Goal: Task Accomplishment & Management: Understand process/instructions

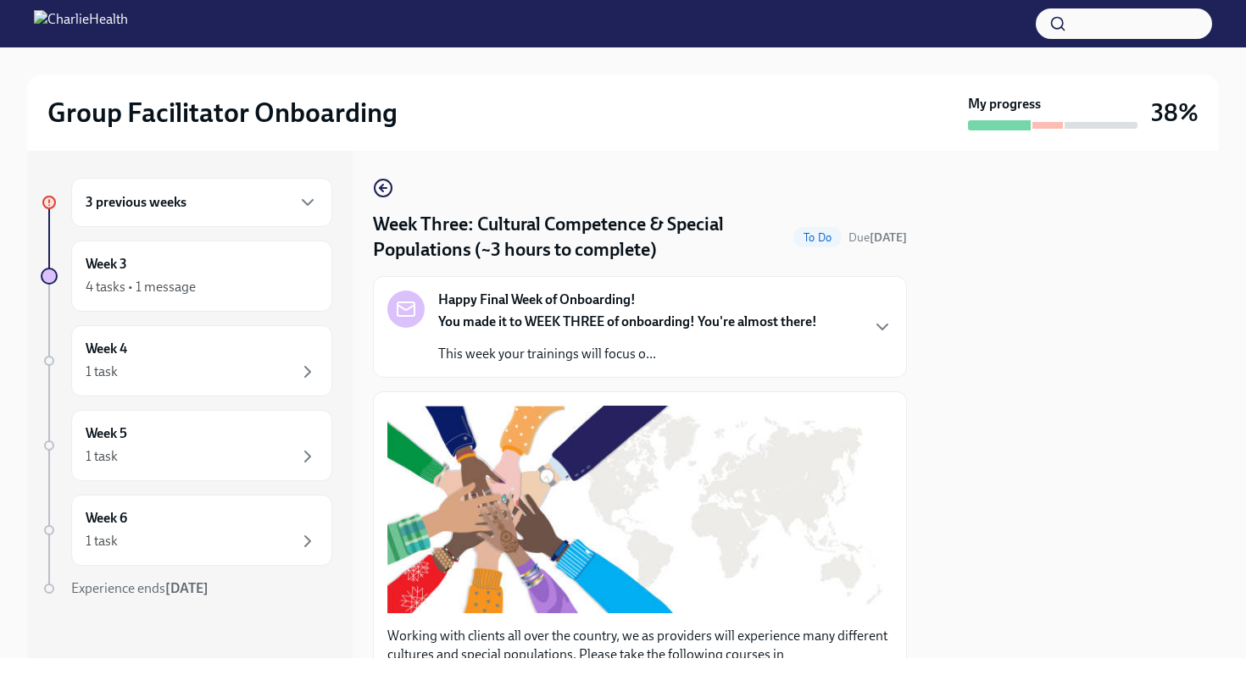
click at [197, 215] on div "3 previous weeks" at bounding box center [201, 202] width 261 height 49
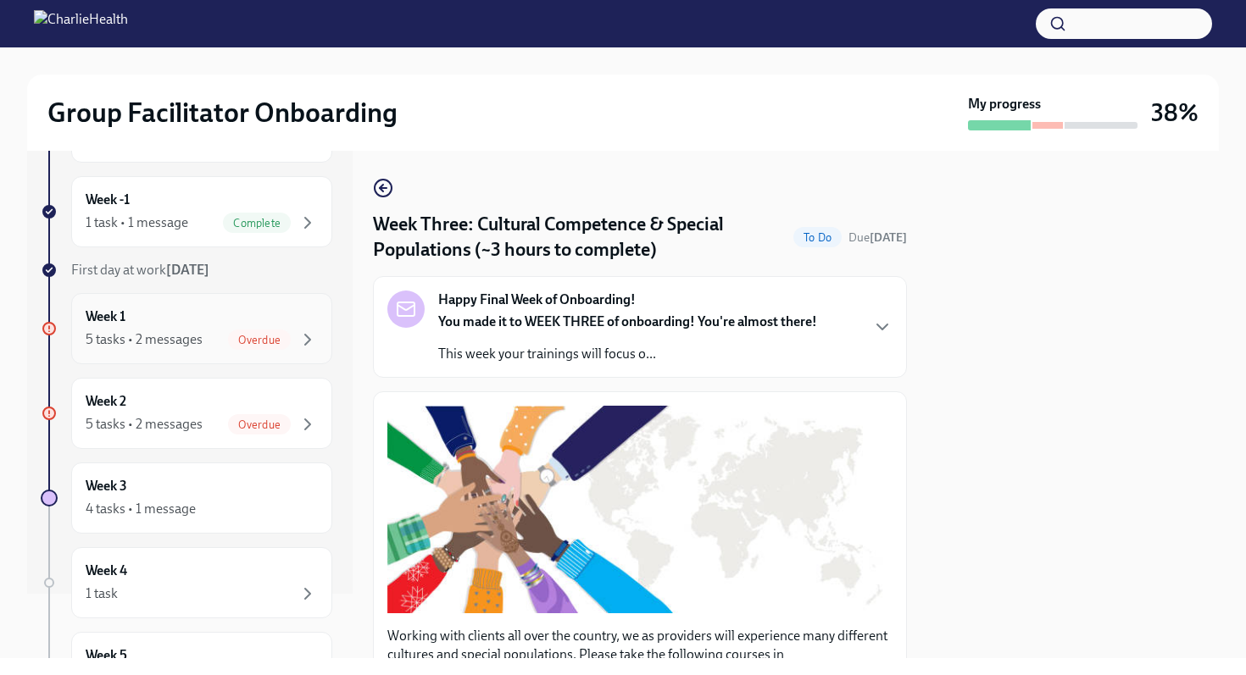
scroll to position [83, 0]
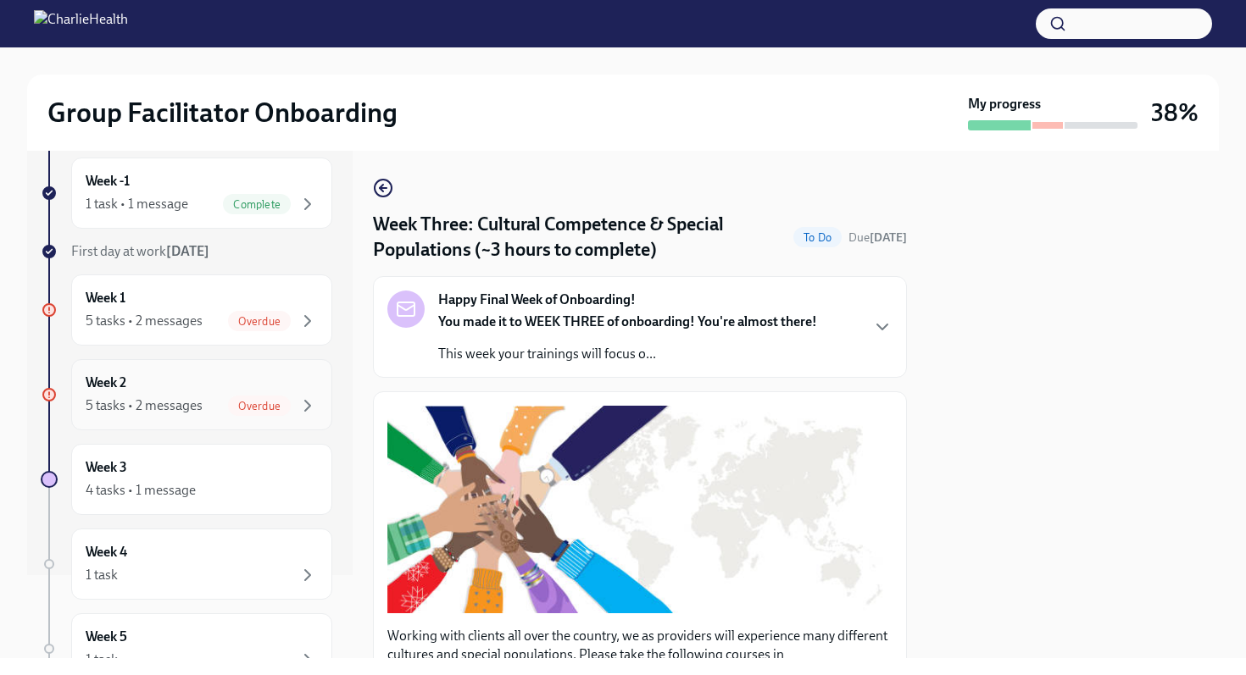
click at [194, 394] on div "Week 2 5 tasks • 2 messages Overdue" at bounding box center [202, 395] width 232 height 42
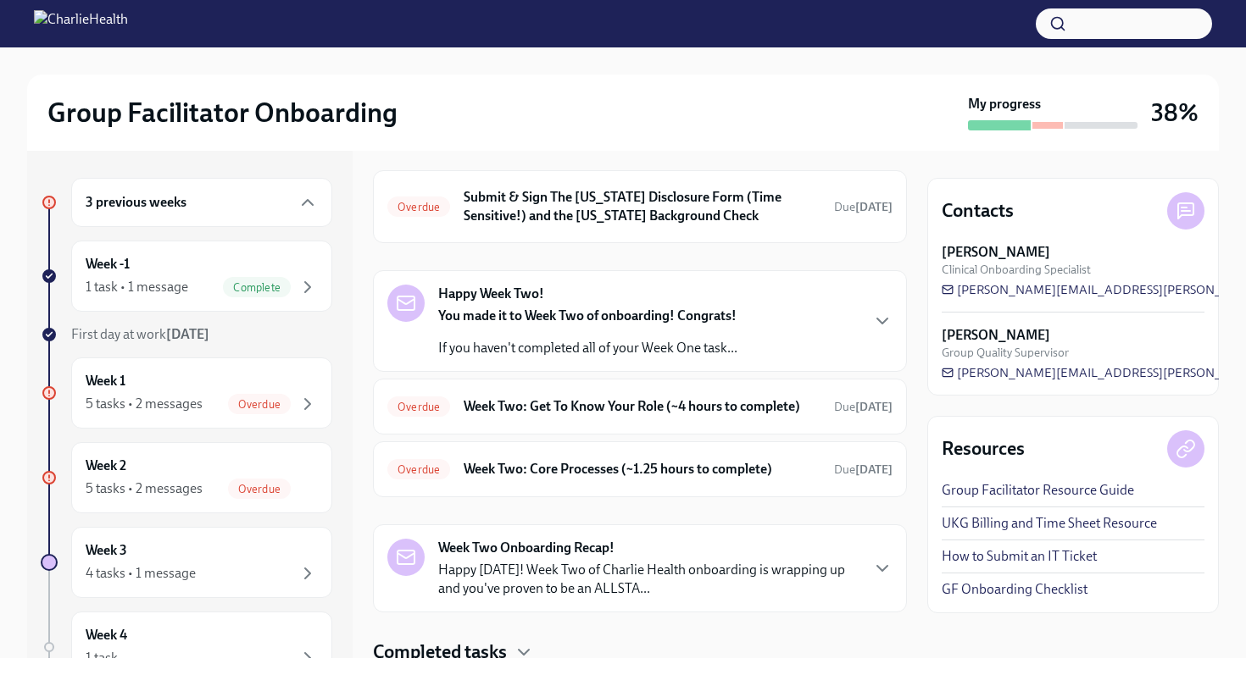
scroll to position [91, 0]
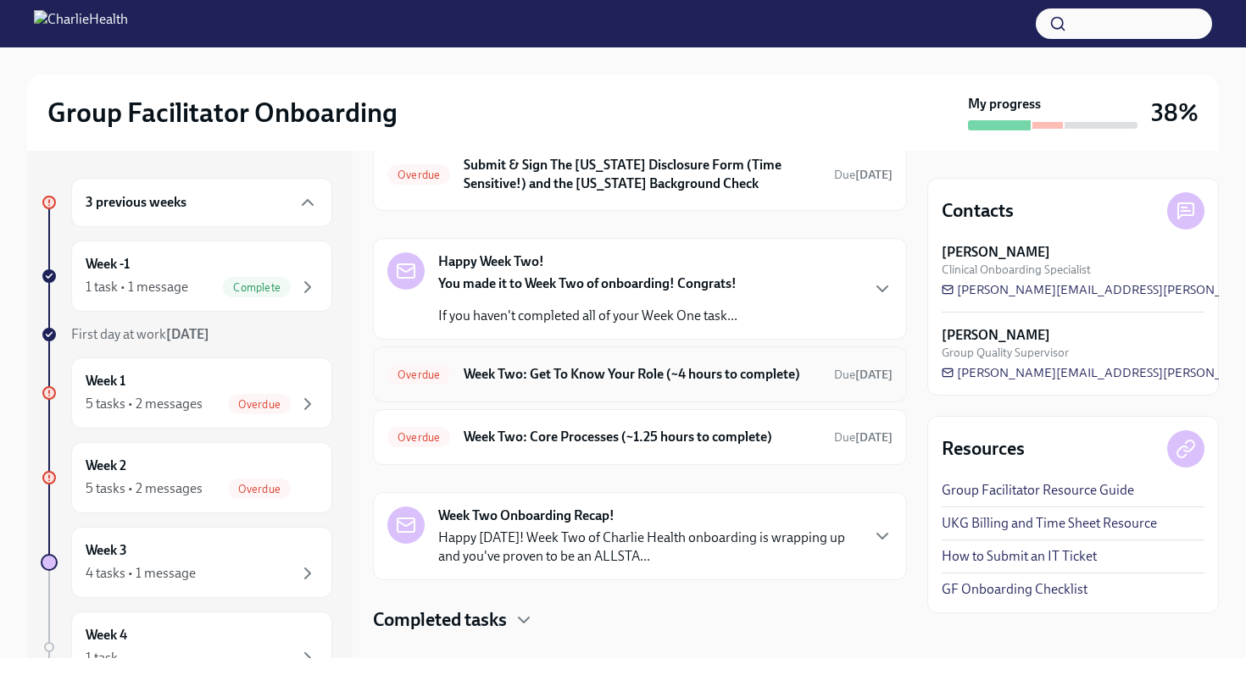
click at [595, 361] on div "Overdue Week Two: Get To Know Your Role (~4 hours to complete) Due [DATE]" at bounding box center [639, 374] width 505 height 27
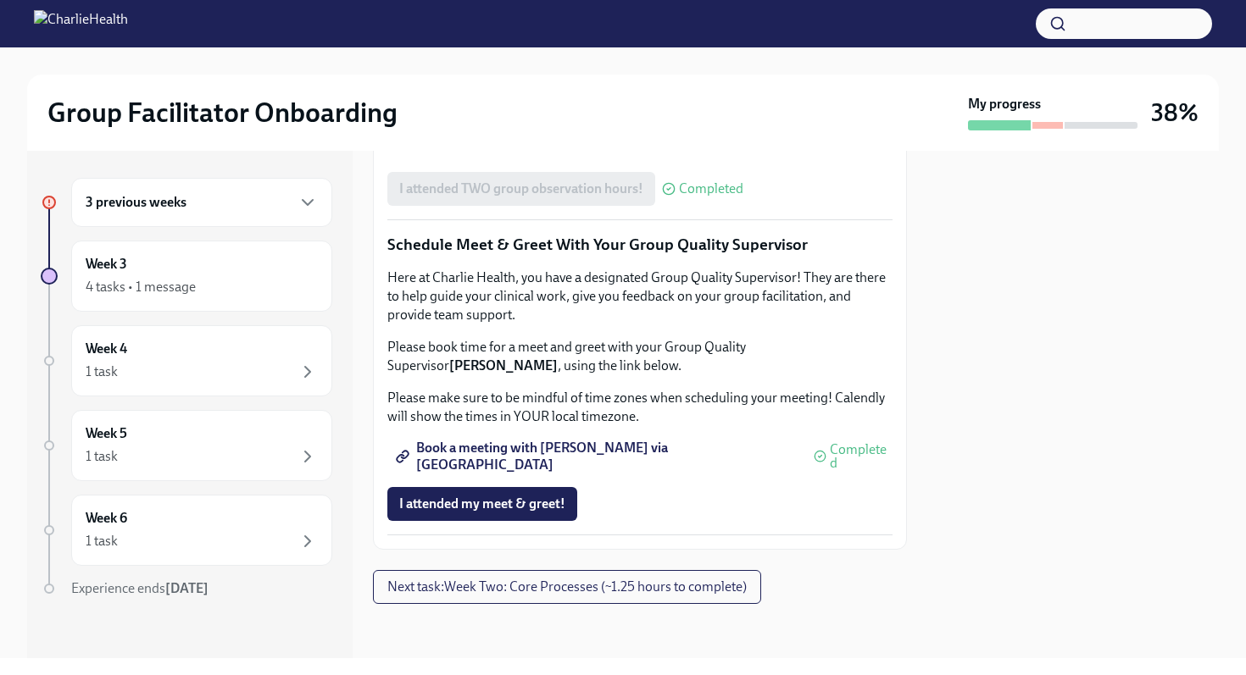
scroll to position [1647, 0]
click at [492, 582] on span "Next task : Week Two: Core Processes (~1.25 hours to complete)" at bounding box center [566, 587] width 359 height 17
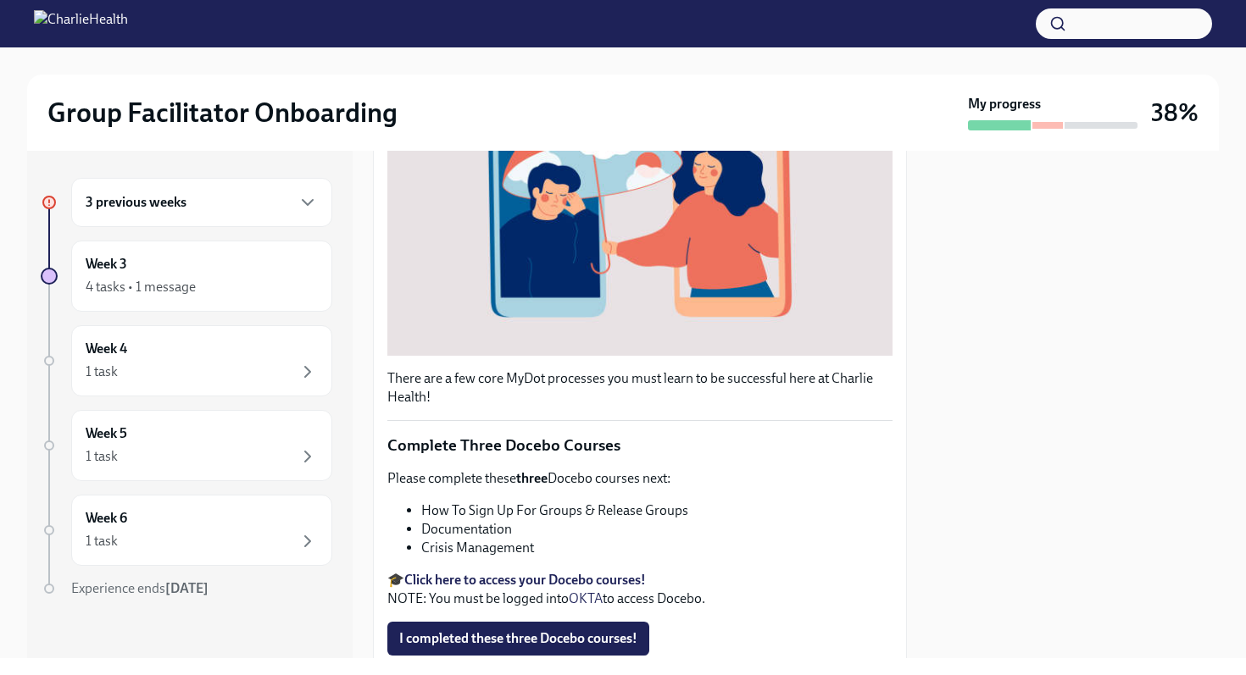
scroll to position [568, 0]
